Goal: Navigation & Orientation: Go to known website

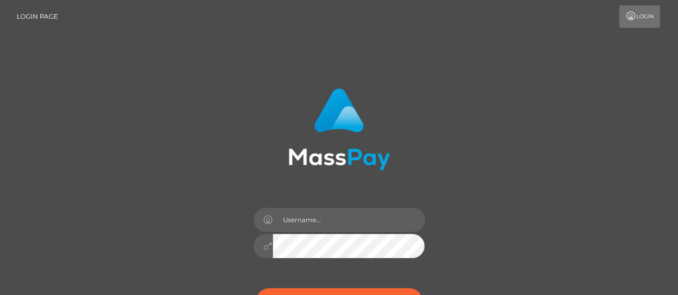
click at [637, 18] on link "Login" at bounding box center [639, 16] width 41 height 23
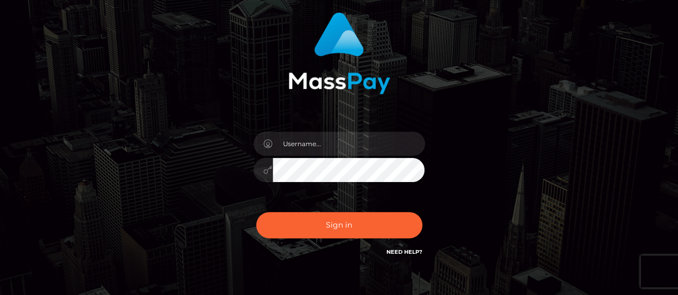
scroll to position [107, 0]
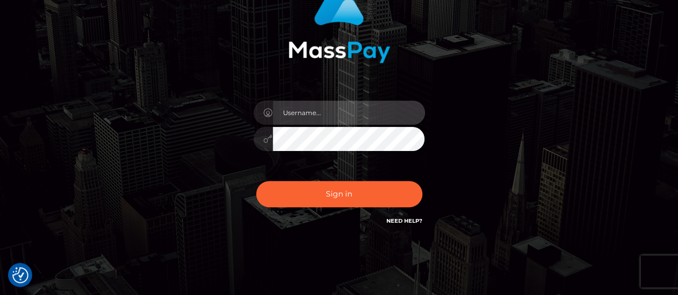
click at [331, 114] on input "text" at bounding box center [349, 113] width 152 height 24
